Goal: Communication & Community: Ask a question

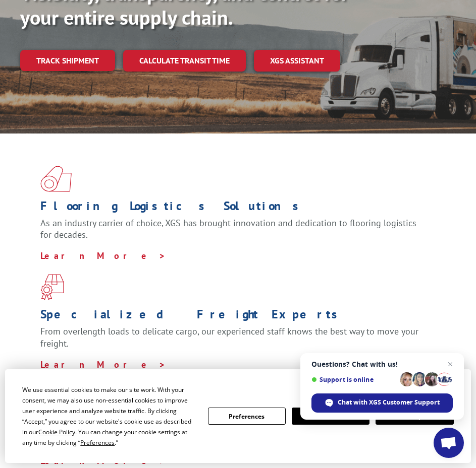
scroll to position [202, 0]
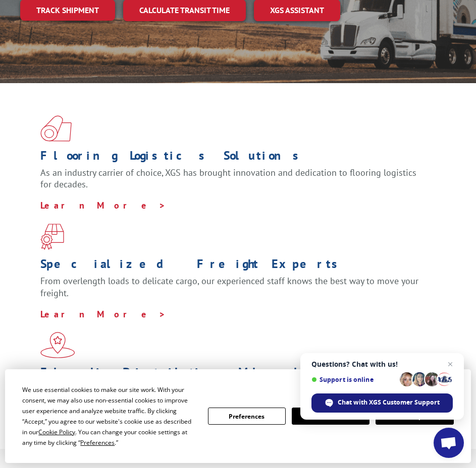
click at [358, 404] on span "Chat with XGS Customer Support" at bounding box center [388, 402] width 102 height 9
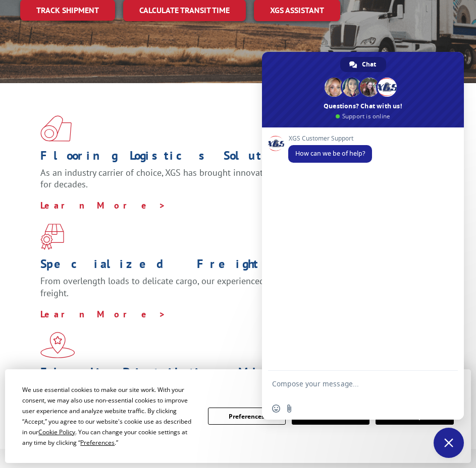
click at [305, 382] on textarea "Compose your message..." at bounding box center [351, 389] width 159 height 18
drag, startPoint x: 303, startPoint y: 382, endPoint x: 282, endPoint y: 375, distance: 21.2
click at [303, 381] on textarea "Compose your message..." at bounding box center [351, 389] width 159 height 18
type textarea "hello"
click at [447, 386] on span "Send" at bounding box center [446, 386] width 8 height 8
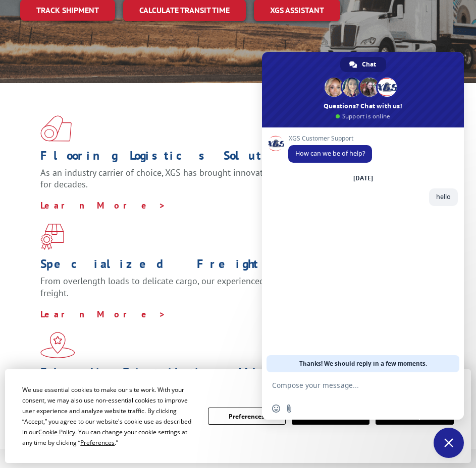
click at [354, 391] on form at bounding box center [351, 386] width 159 height 27
click at [333, 388] on textarea "Compose your message..." at bounding box center [351, 385] width 159 height 9
paste textarea "6DF8835"
type textarea "6DF8835"
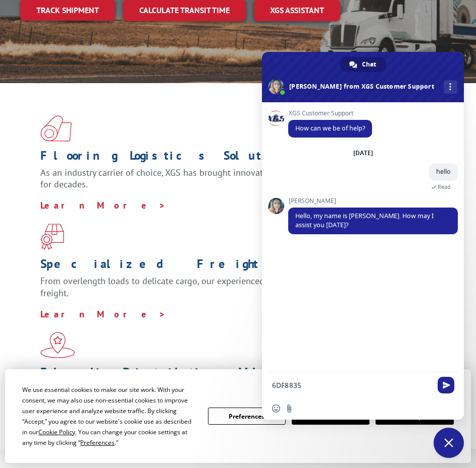
click at [321, 387] on textarea "6DF8835" at bounding box center [351, 385] width 159 height 9
click at [446, 388] on span "Send" at bounding box center [446, 386] width 8 height 8
click at [386, 381] on textarea "Compose your message..." at bounding box center [351, 385] width 159 height 9
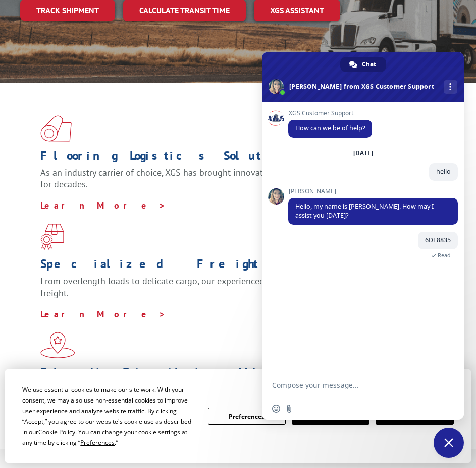
paste textarea "6EG3721"
type textarea "6EG3721"
click at [449, 384] on span "Send" at bounding box center [446, 386] width 8 height 8
click at [356, 385] on textarea "Compose your message..." at bounding box center [351, 385] width 159 height 9
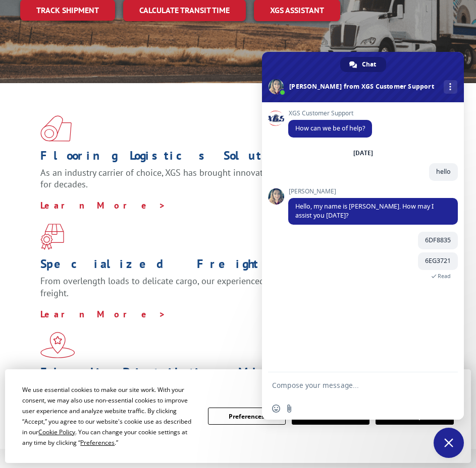
click at [356, 385] on textarea "Compose your message..." at bounding box center [351, 385] width 159 height 9
paste textarea "6EK2491"
type textarea "6EK2491"
click at [445, 385] on span "Send" at bounding box center [446, 386] width 8 height 8
click at [321, 381] on form at bounding box center [351, 386] width 159 height 27
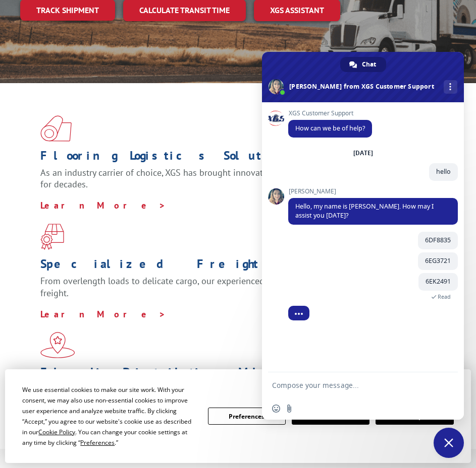
click at [313, 391] on form at bounding box center [351, 386] width 159 height 27
click at [308, 379] on form at bounding box center [351, 386] width 159 height 27
click at [308, 383] on textarea "Compose your message..." at bounding box center [351, 385] width 159 height 9
paste textarea "6EM5560"
type textarea "6EM5560"
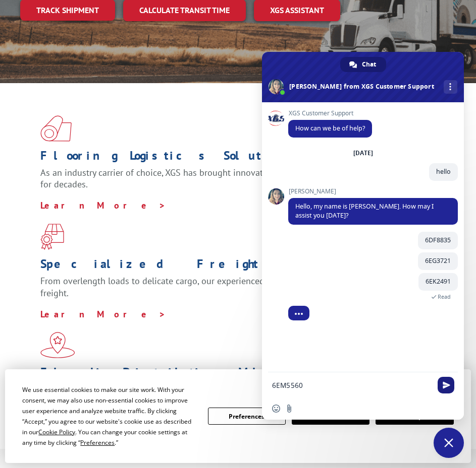
click at [443, 385] on span "Send" at bounding box center [446, 386] width 8 height 8
click at [372, 388] on textarea "Compose your message..." at bounding box center [351, 385] width 159 height 9
type textarea "those are pick ups"
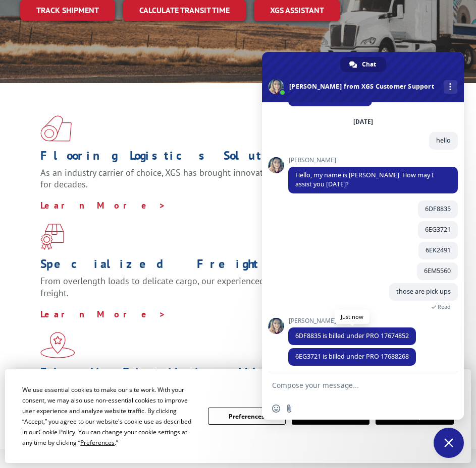
scroll to position [36, 0]
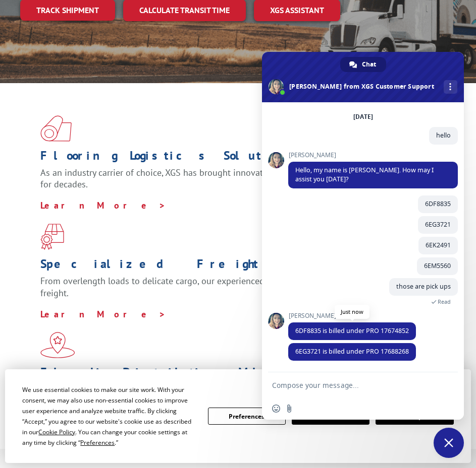
click at [411, 331] on span "6DF8835 is billed under PRO 17674852" at bounding box center [352, 332] width 128 height 18
click at [438, 338] on div "[PERSON_NAME] 6DF8835 is billed under PRO 17674852 Just now" at bounding box center [372, 328] width 169 height 31
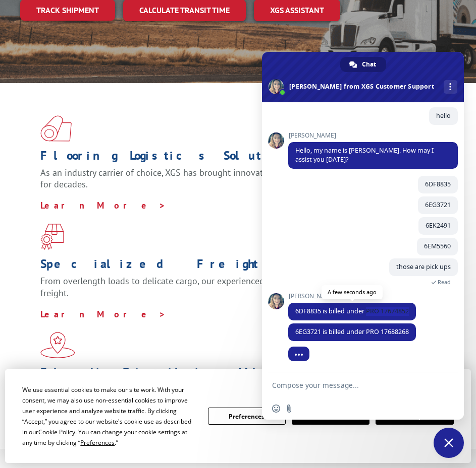
drag, startPoint x: 367, startPoint y: 312, endPoint x: 410, endPoint y: 311, distance: 43.4
click at [408, 311] on span "6DF8835 is billed under PRO 17674852" at bounding box center [351, 311] width 113 height 9
click at [424, 313] on div "[PERSON_NAME] 6DF8835 is billed under PRO 17674852 A few seconds ago" at bounding box center [372, 308] width 169 height 31
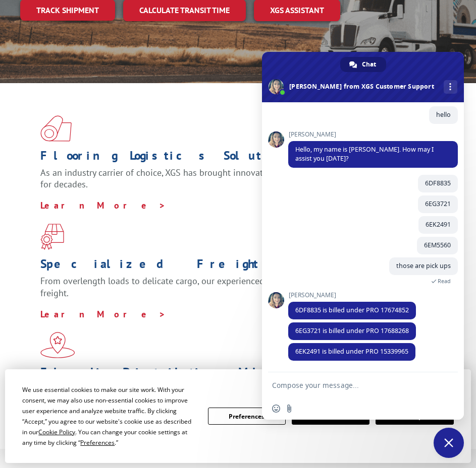
scroll to position [77, 0]
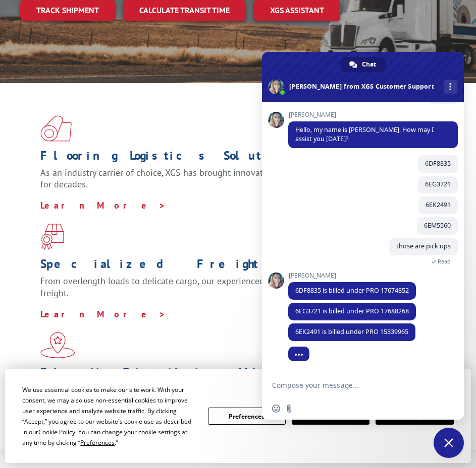
drag, startPoint x: 245, startPoint y: 41, endPoint x: 208, endPoint y: 205, distance: 168.5
click at [208, 224] on span at bounding box center [237, 237] width 395 height 26
drag, startPoint x: 324, startPoint y: 290, endPoint x: 368, endPoint y: 284, distance: 44.8
click at [368, 284] on span "6DF8835 is billed under PRO 17674852" at bounding box center [352, 291] width 128 height 18
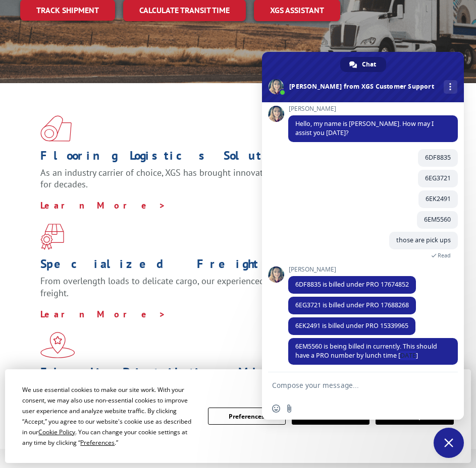
scroll to position [87, 0]
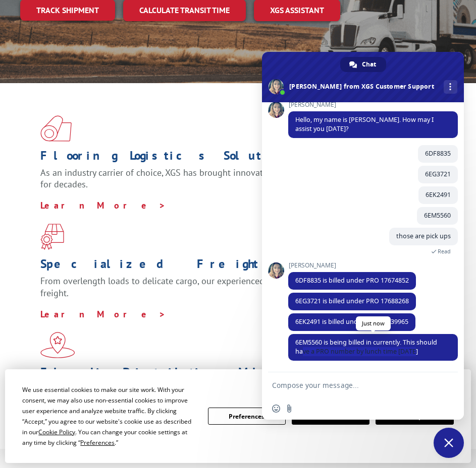
drag, startPoint x: 419, startPoint y: 364, endPoint x: 303, endPoint y: 350, distance: 116.7
click at [303, 350] on span "6EM5560 is being billed in currently. This should have a PRO number by lunch ti…" at bounding box center [372, 347] width 169 height 27
click at [286, 347] on div "XGS Customer Support How can we be of help? [DATE] hello A minute ago [PERSON_N…" at bounding box center [363, 237] width 202 height 270
drag, startPoint x: 291, startPoint y: 341, endPoint x: 339, endPoint y: 353, distance: 48.9
click at [339, 353] on span "6EM5560 is being billed in currently. This should have a PRO number by lunch ti…" at bounding box center [372, 347] width 169 height 27
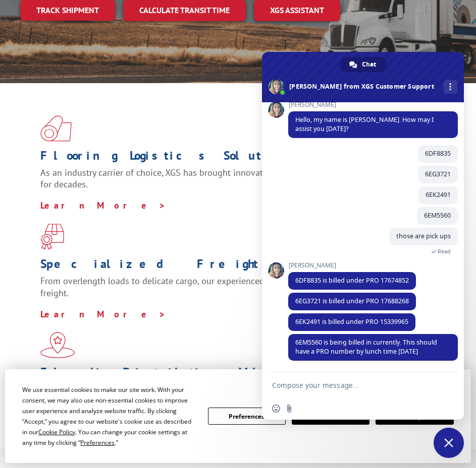
click at [322, 384] on textarea "Compose your message..." at bounding box center [351, 385] width 159 height 9
drag, startPoint x: 324, startPoint y: 341, endPoint x: 296, endPoint y: 340, distance: 28.8
click at [296, 340] on span "6EM5560 is being billed in currently. This should have a PRO number by lunch ti…" at bounding box center [366, 347] width 142 height 18
copy span "6EM5560"
click at [297, 385] on textarea "Compose your message..." at bounding box center [351, 385] width 159 height 9
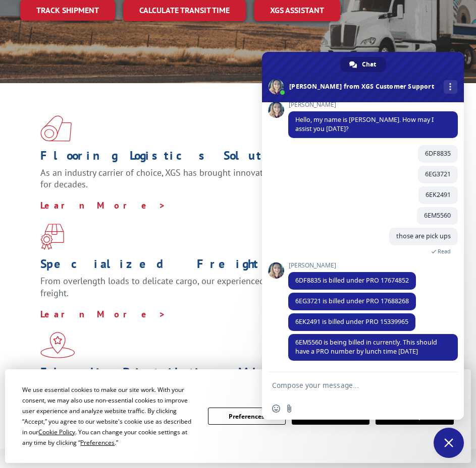
paste textarea "6EM5560"
type textarea "6EM5560 its been pickd up already, right?"
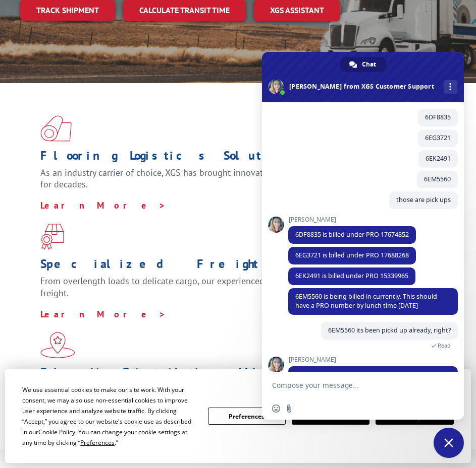
scroll to position [155, 0]
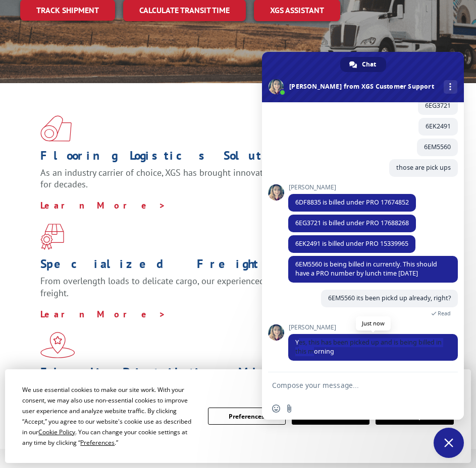
drag, startPoint x: 299, startPoint y: 342, endPoint x: 315, endPoint y: 348, distance: 16.6
click at [315, 348] on span "Yes, this has been picked up and is being billed in this morning" at bounding box center [368, 347] width 146 height 18
click at [347, 366] on div "[PERSON_NAME] Yes, this has been picked up and is being billed in this morning …" at bounding box center [372, 348] width 169 height 48
click at [303, 386] on textarea "Compose your message..." at bounding box center [351, 385] width 159 height 9
type textarea "can you update me to my email?"
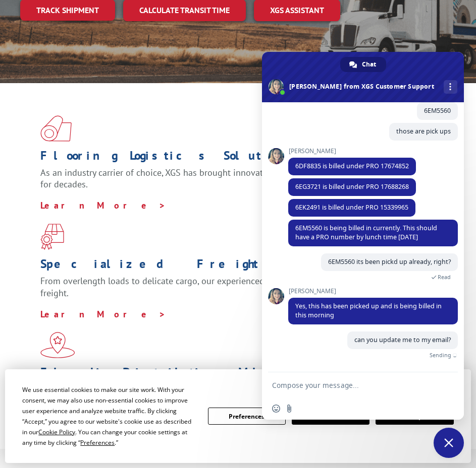
scroll to position [180, 0]
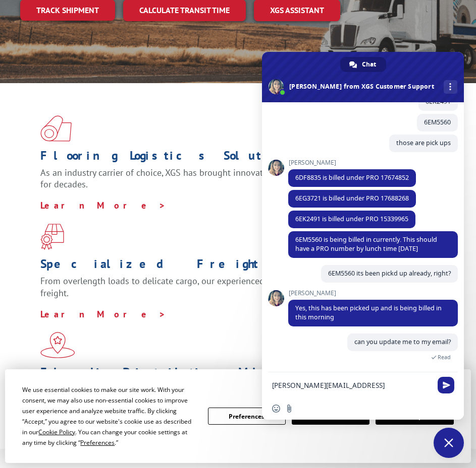
type textarea "[PERSON_NAME][EMAIL_ADDRESS][PERSON_NAME][DOMAIN_NAME]"
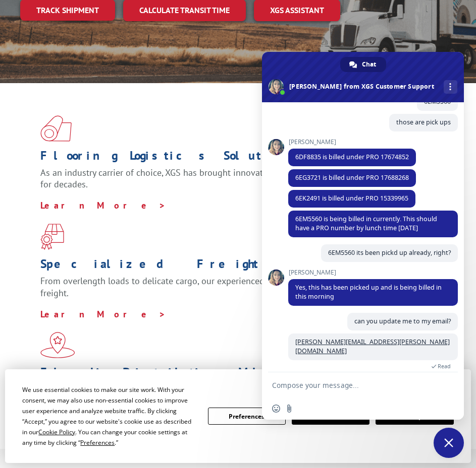
scroll to position [220, 0]
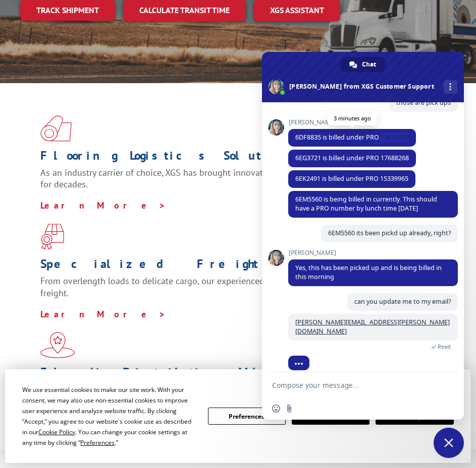
drag, startPoint x: 404, startPoint y: 135, endPoint x: 381, endPoint y: 137, distance: 23.3
click at [381, 137] on span "6DF8835 is billed under PRO 17674852" at bounding box center [352, 138] width 128 height 18
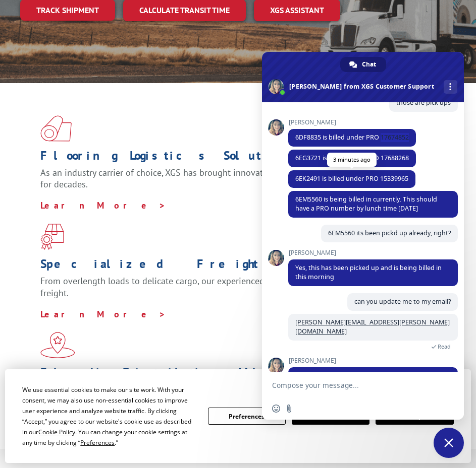
scroll to position [254, 0]
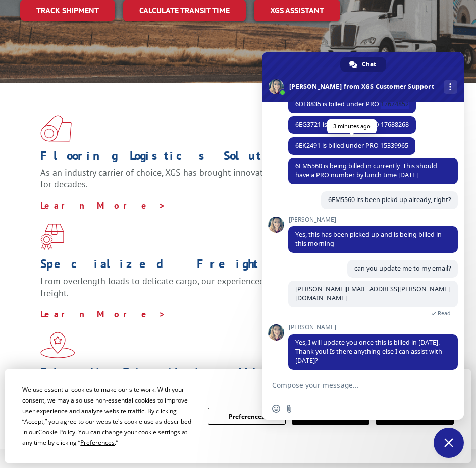
copy span "17674852"
click at [330, 377] on form at bounding box center [351, 386] width 159 height 27
click at [315, 383] on textarea "Compose your message..." at bounding box center [351, 385] width 159 height 9
type textarea "n"
type textarea "that would be all, thank you"
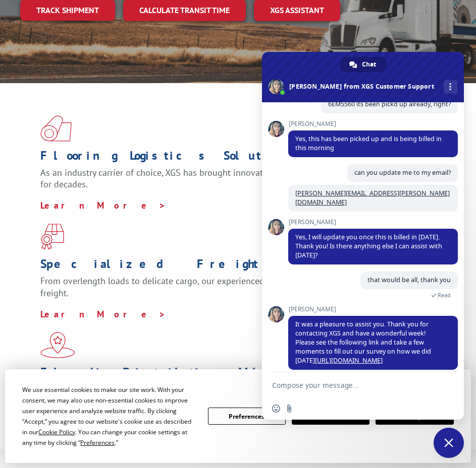
scroll to position [249, 0]
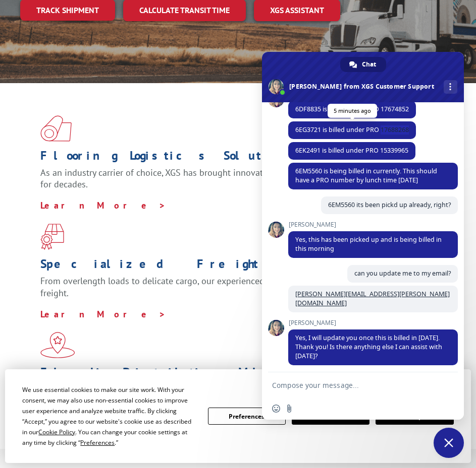
drag, startPoint x: 409, startPoint y: 130, endPoint x: 381, endPoint y: 127, distance: 28.4
click at [381, 127] on span "6EG3721 is billed under PRO 17688268" at bounding box center [351, 130] width 113 height 9
copy span "17688268"
drag, startPoint x: 411, startPoint y: 152, endPoint x: 381, endPoint y: 147, distance: 30.7
click at [381, 147] on span "6EK2491 is billed under PRO 15339965" at bounding box center [351, 151] width 127 height 18
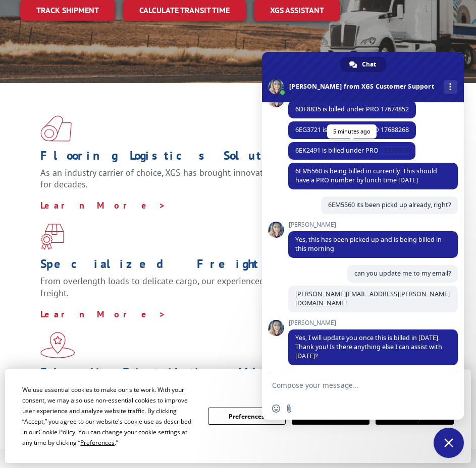
copy span "15339965"
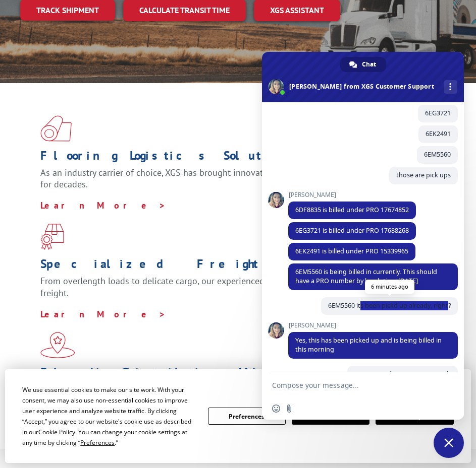
drag, startPoint x: 352, startPoint y: 307, endPoint x: 441, endPoint y: 308, distance: 88.8
click at [441, 308] on span "6EM5560 its been pickd up already, right?" at bounding box center [389, 306] width 123 height 9
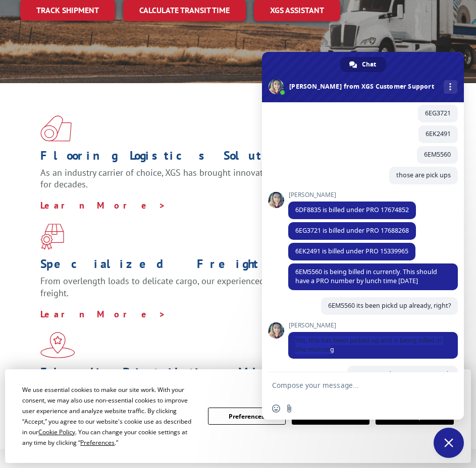
drag, startPoint x: 296, startPoint y: 339, endPoint x: 154, endPoint y: 199, distance: 199.3
click at [332, 354] on span "Yes, this has been picked up and is being billed in this morning" at bounding box center [372, 345] width 169 height 27
